Goal: Information Seeking & Learning: Learn about a topic

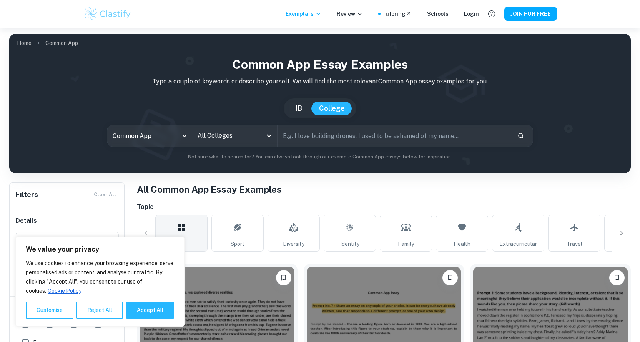
scroll to position [115, 0]
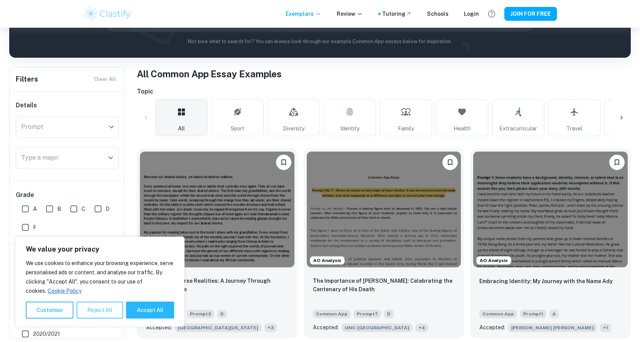
click at [120, 303] on button "Reject All" at bounding box center [99, 309] width 46 height 17
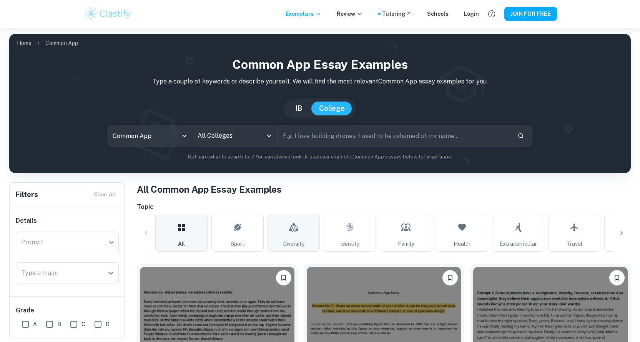
scroll to position [77, 0]
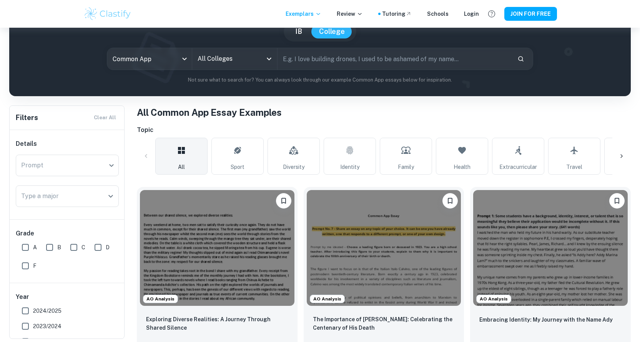
click at [625, 154] on div at bounding box center [621, 156] width 18 height 18
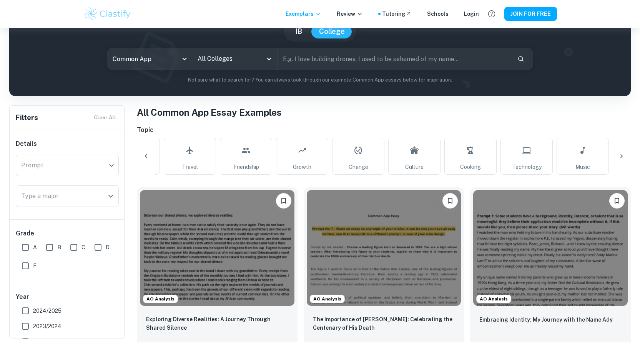
scroll to position [0, 412]
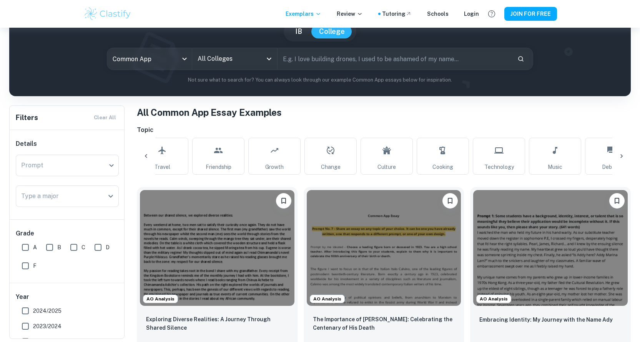
click at [625, 154] on div at bounding box center [621, 156] width 18 height 18
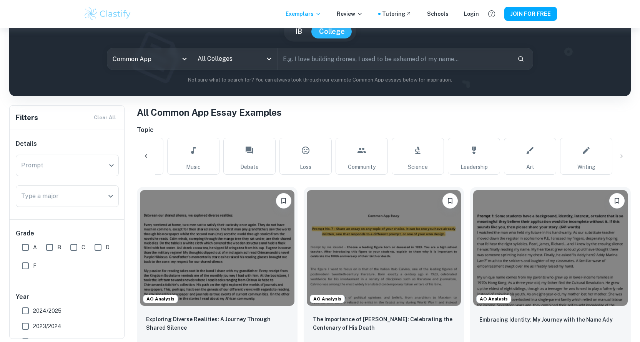
scroll to position [0, 773]
click at [625, 154] on div "All Sport Diversity Identity Family Health Extracurricular Travel Friendship Gr…" at bounding box center [384, 156] width 494 height 37
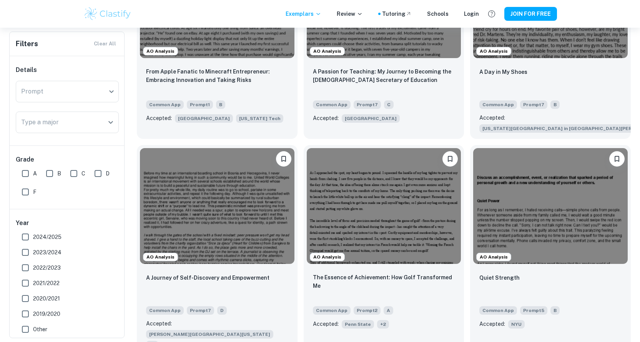
scroll to position [1959, 0]
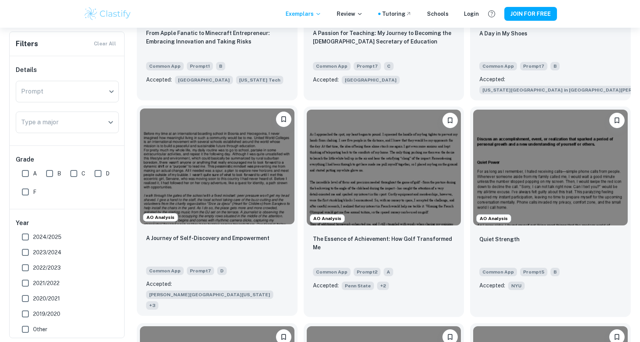
click at [246, 166] on img at bounding box center [217, 166] width 154 height 116
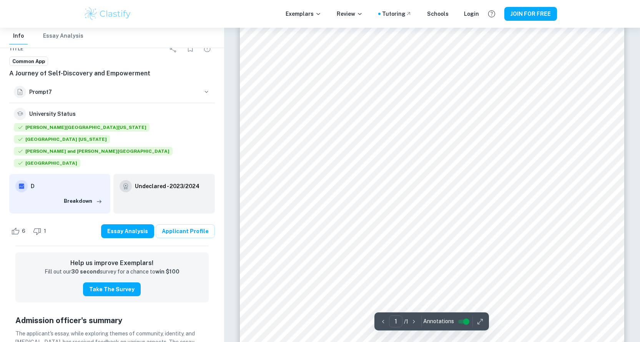
scroll to position [72, 0]
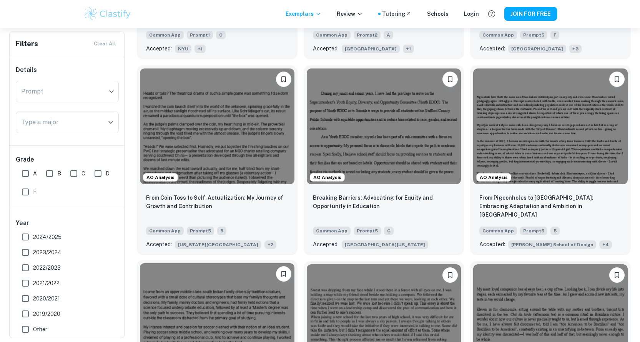
scroll to position [4456, 0]
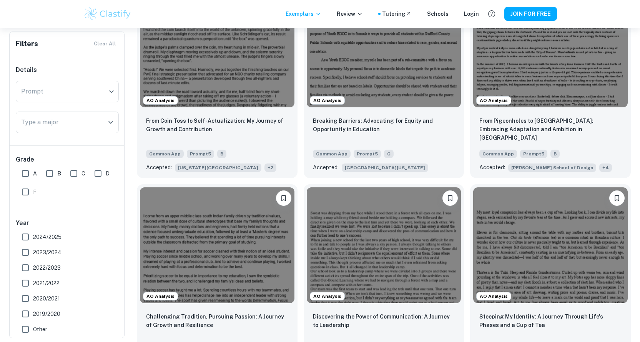
click at [27, 176] on input "A" at bounding box center [25, 173] width 15 height 15
checkbox input "true"
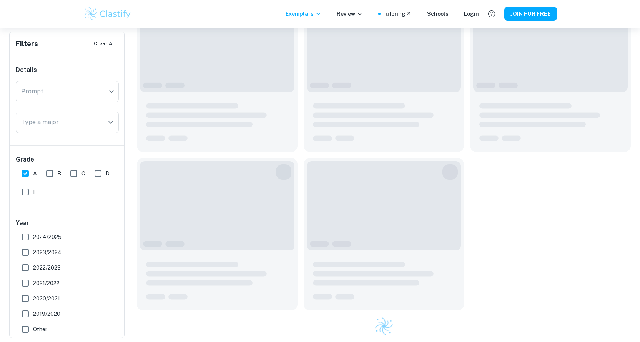
click at [49, 173] on input "B" at bounding box center [49, 173] width 15 height 15
checkbox input "true"
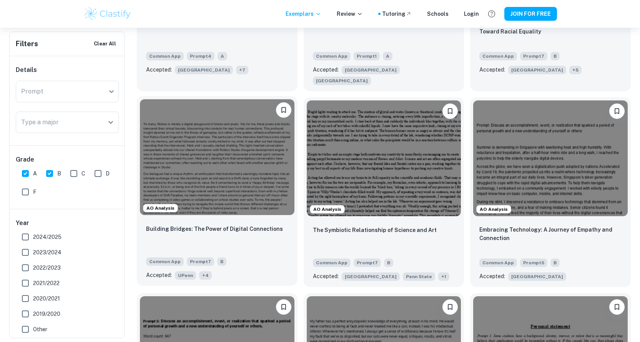
scroll to position [8297, 0]
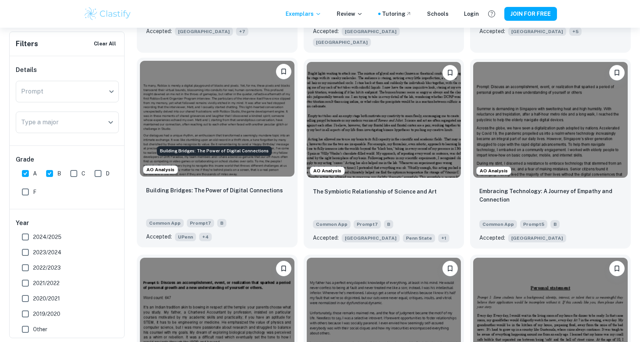
click at [230, 186] on p "Building Bridges: The Power of Digital Connections" at bounding box center [214, 190] width 137 height 8
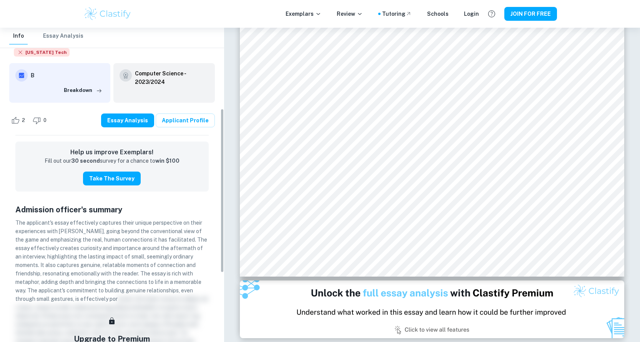
scroll to position [286, 0]
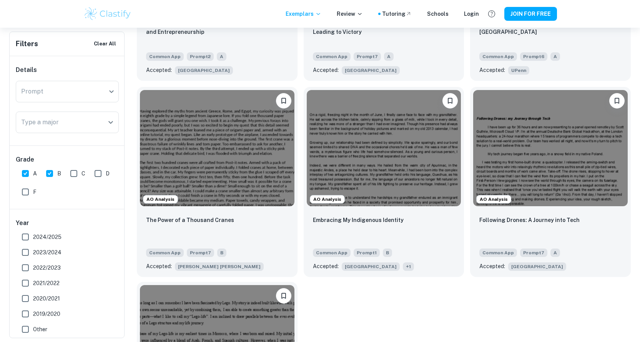
scroll to position [9911, 0]
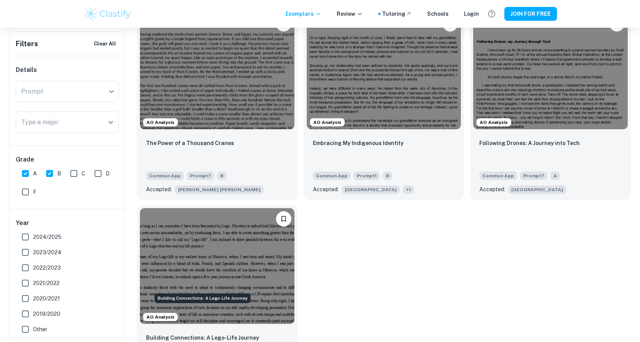
click at [201, 333] on p "Building Connections: A Lego-Life Journey" at bounding box center [202, 337] width 113 height 8
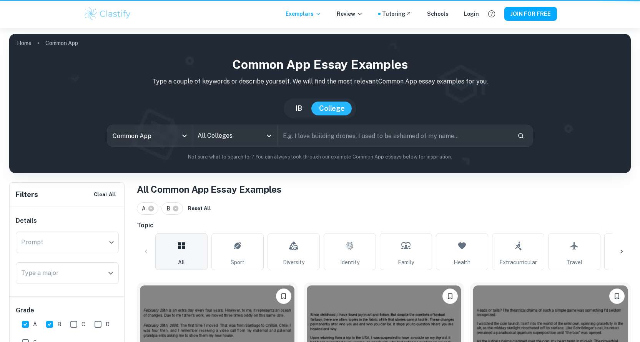
scroll to position [9911, 0]
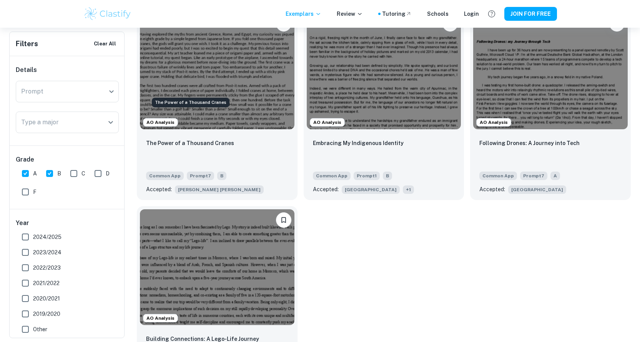
click at [167, 93] on div "The Power of a Thousand Cranes" at bounding box center [190, 100] width 79 height 16
